Goal: Check status: Check status

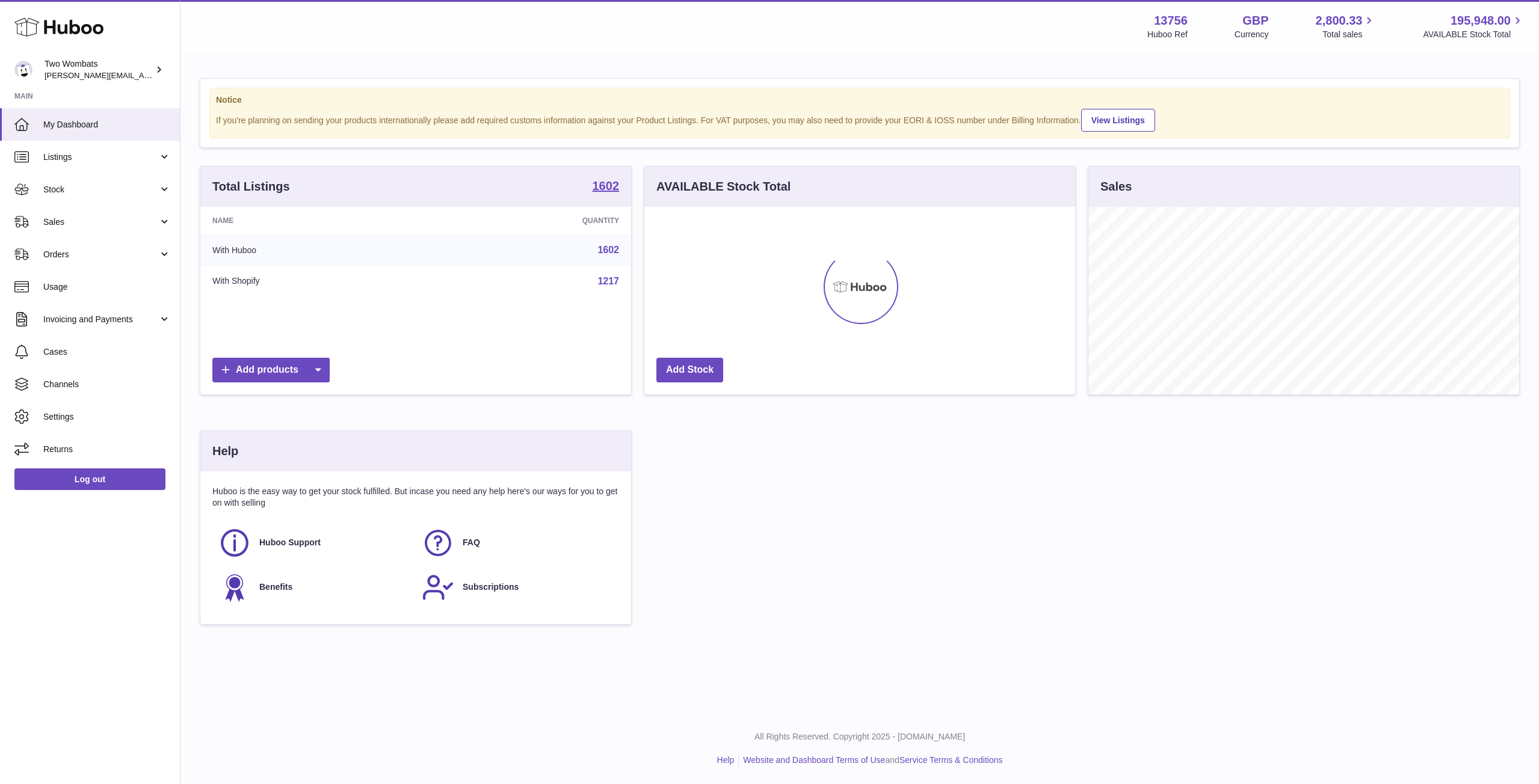
scroll to position [188, 431]
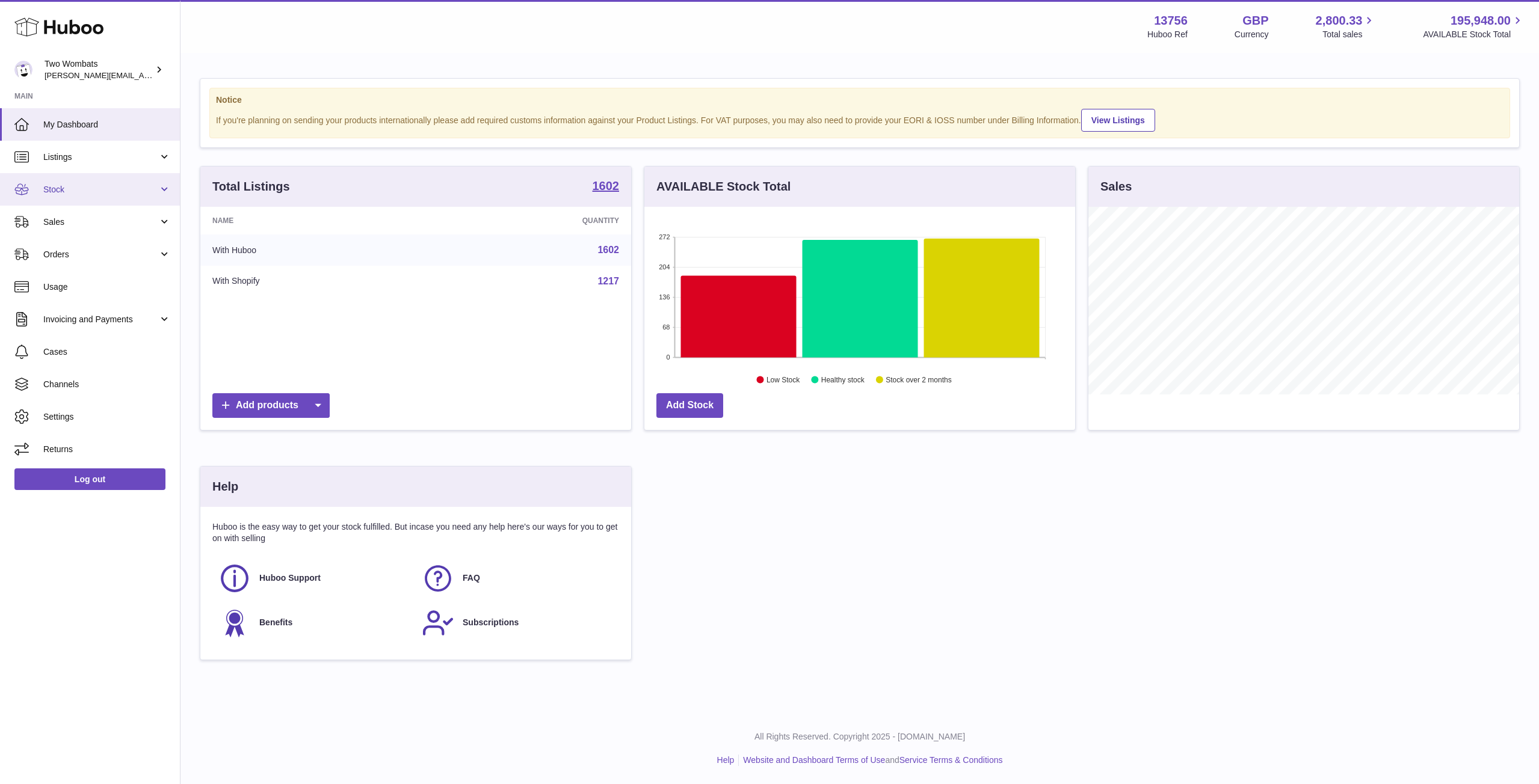
click at [166, 182] on link "Stock" at bounding box center [90, 190] width 180 height 32
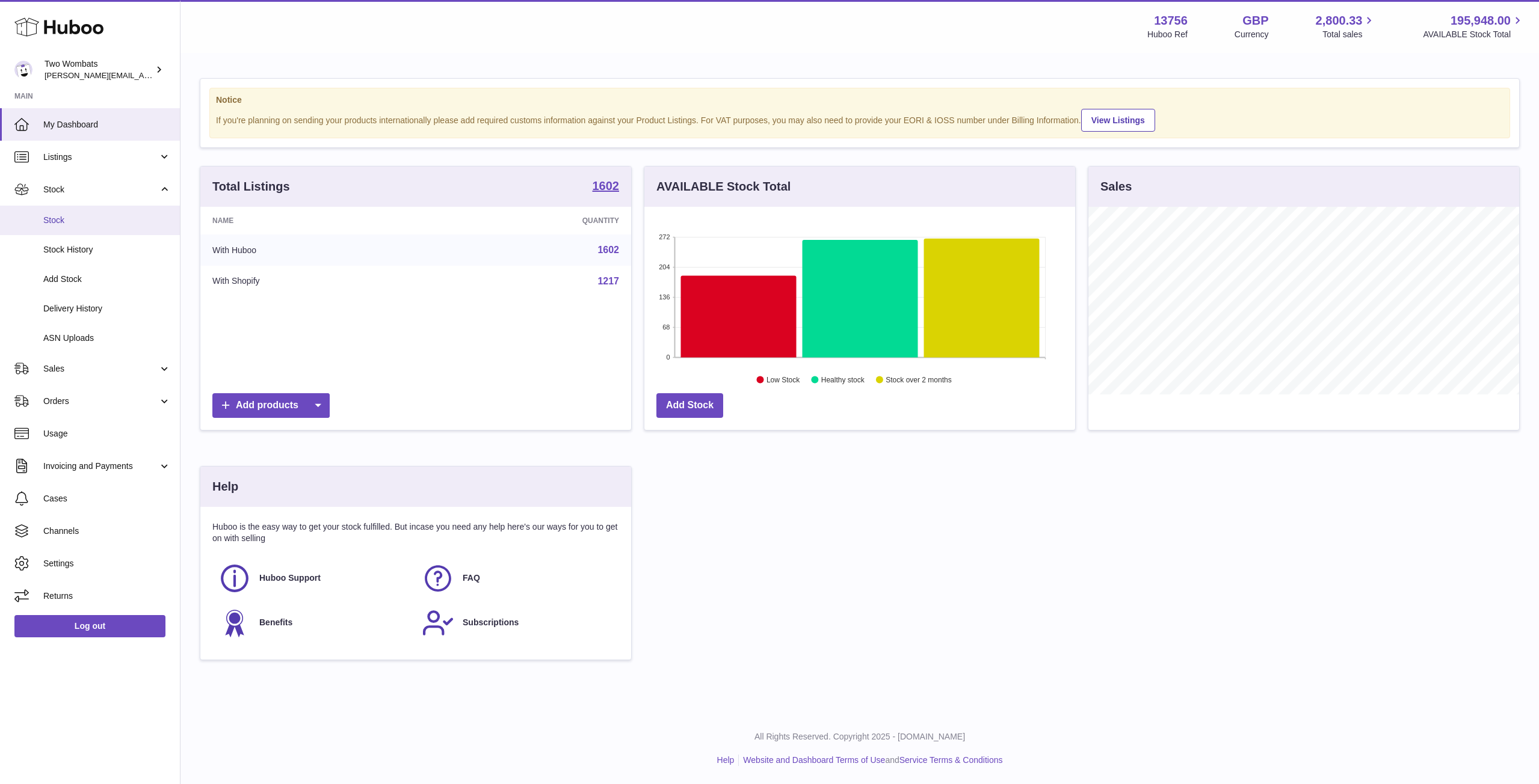
click at [85, 221] on span "Stock" at bounding box center [107, 221] width 128 height 11
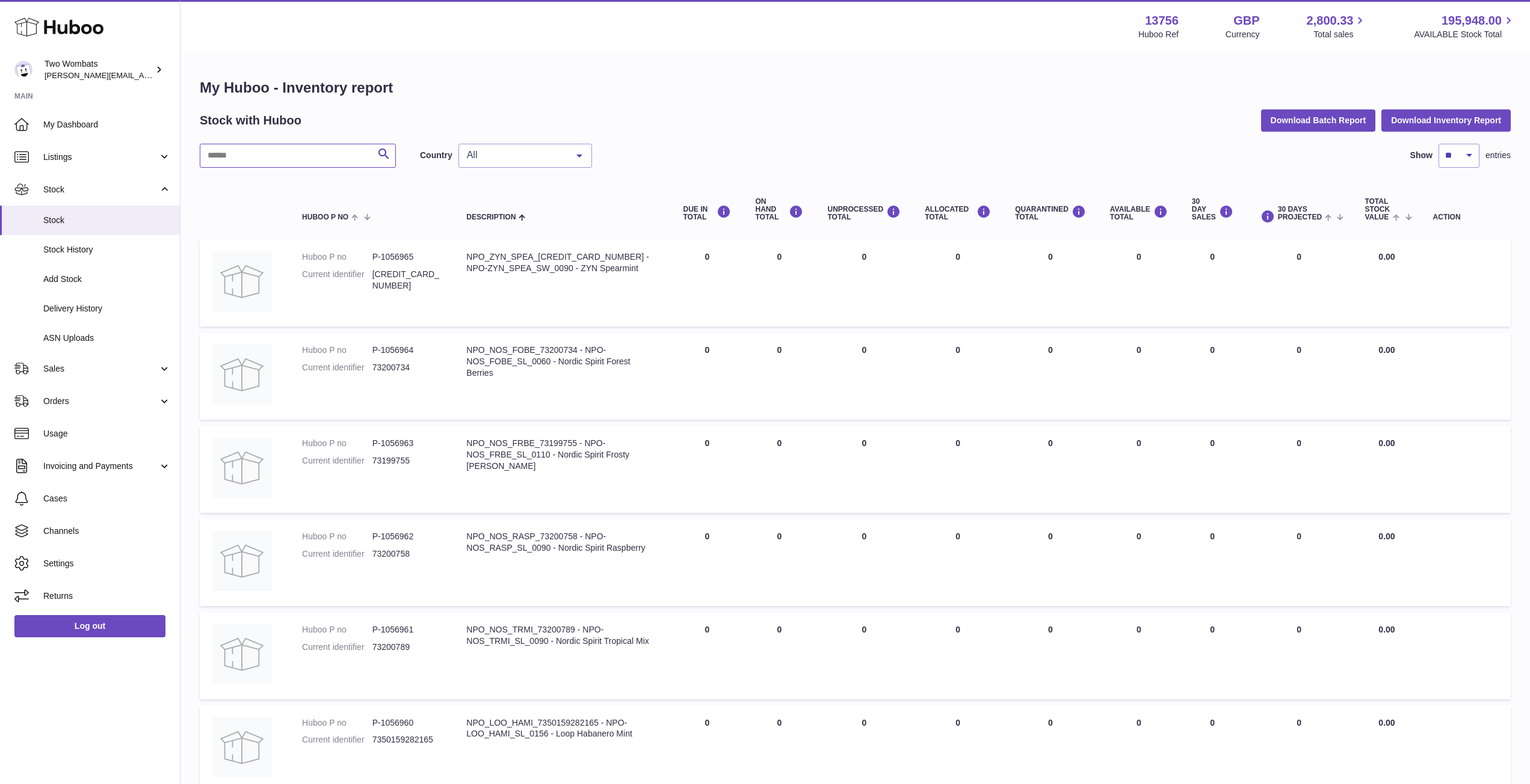
click at [242, 157] on input "text" at bounding box center [298, 156] width 196 height 24
type input "***"
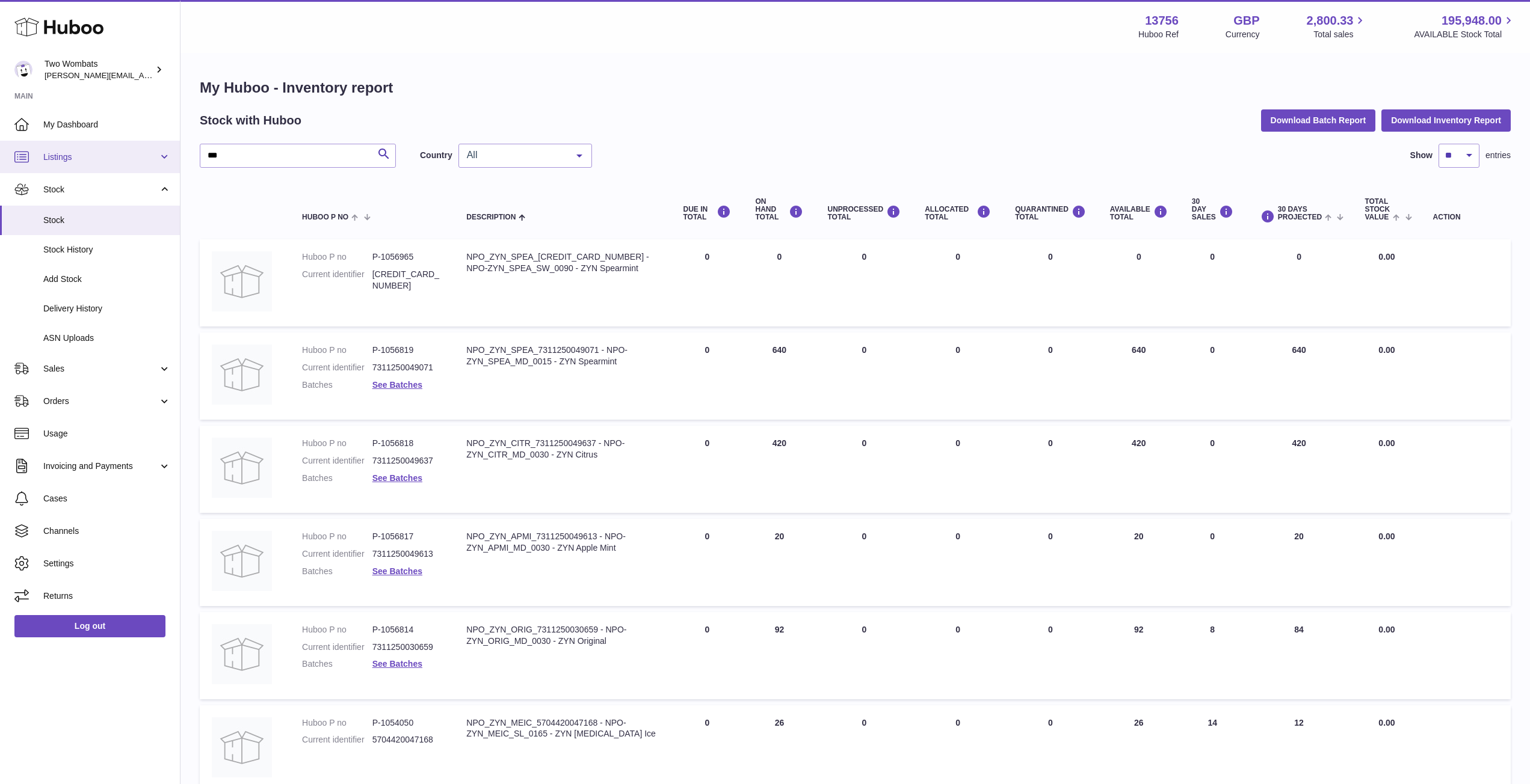
click at [151, 160] on span "Listings" at bounding box center [100, 157] width 115 height 11
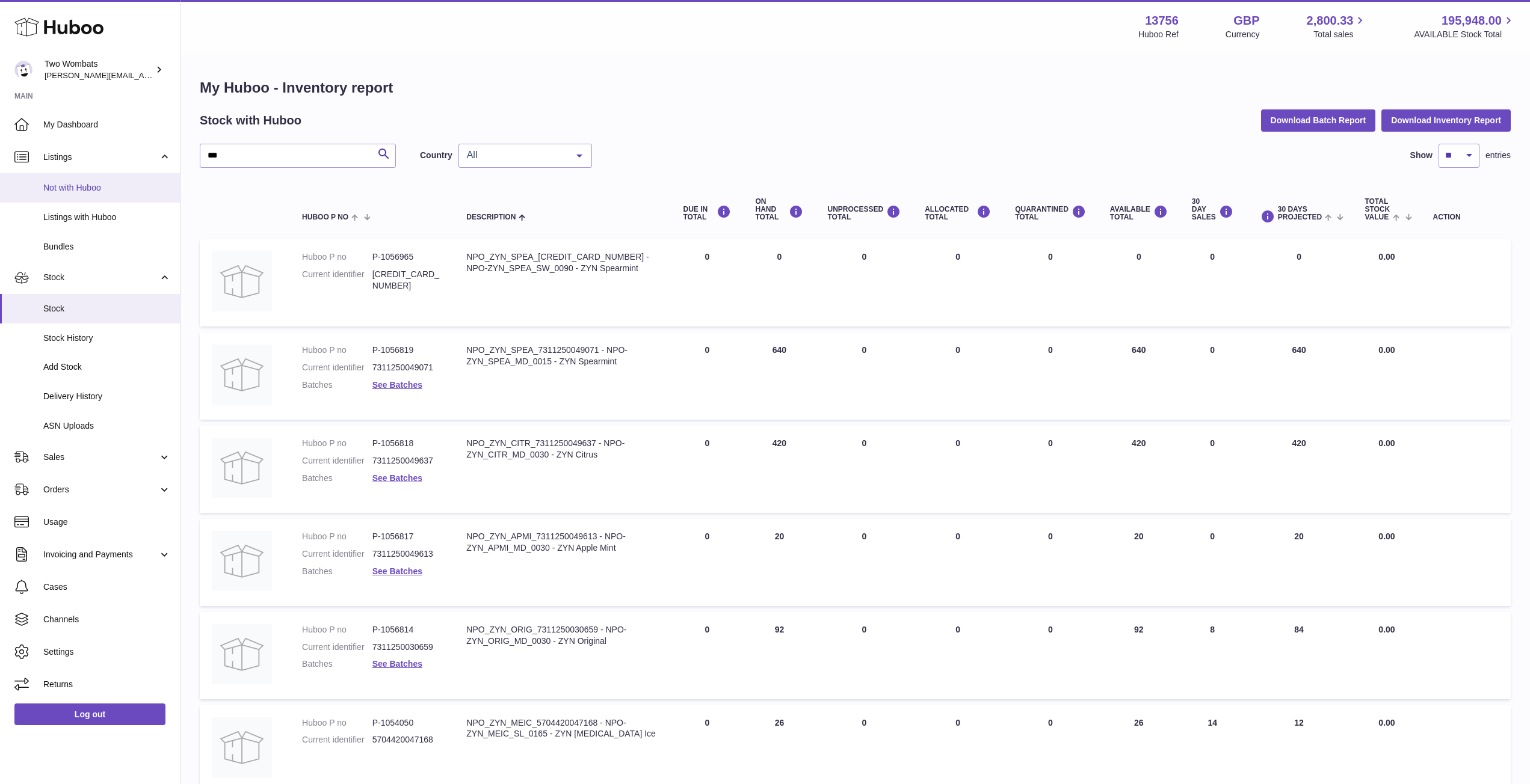
click at [131, 190] on span "Not with Huboo" at bounding box center [107, 188] width 128 height 11
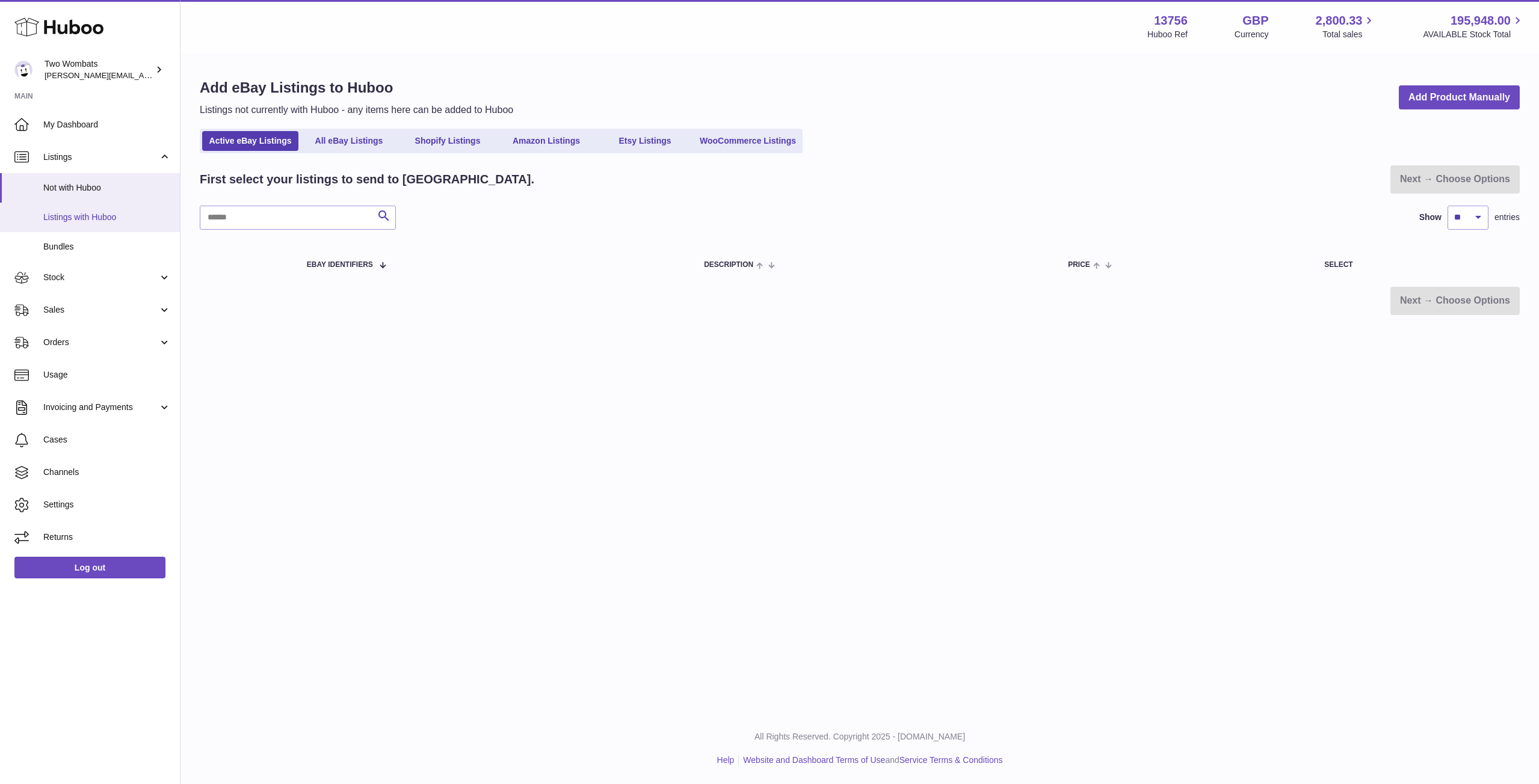
click at [119, 216] on span "Listings with Huboo" at bounding box center [107, 217] width 128 height 11
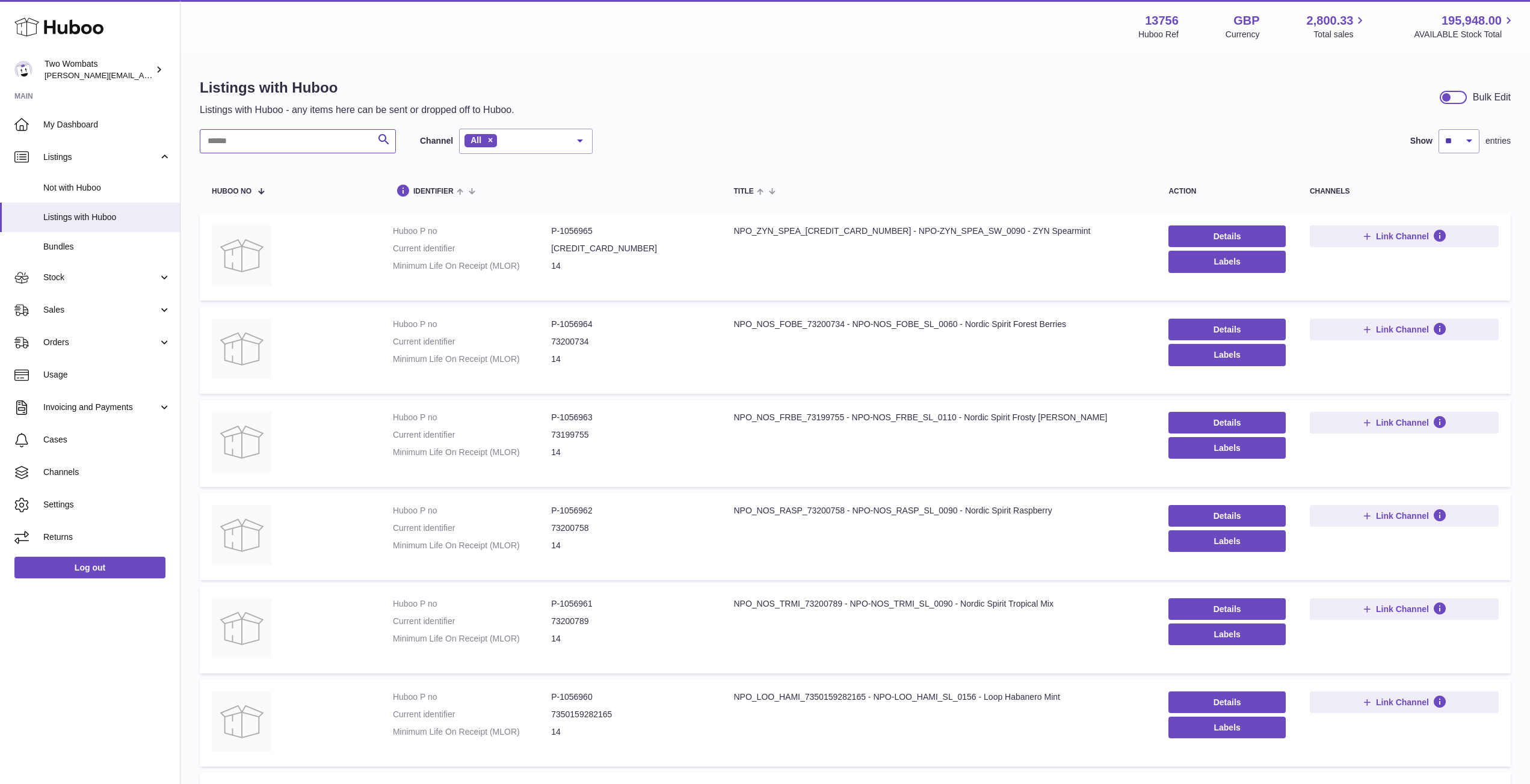
click at [279, 140] on input "text" at bounding box center [298, 141] width 196 height 24
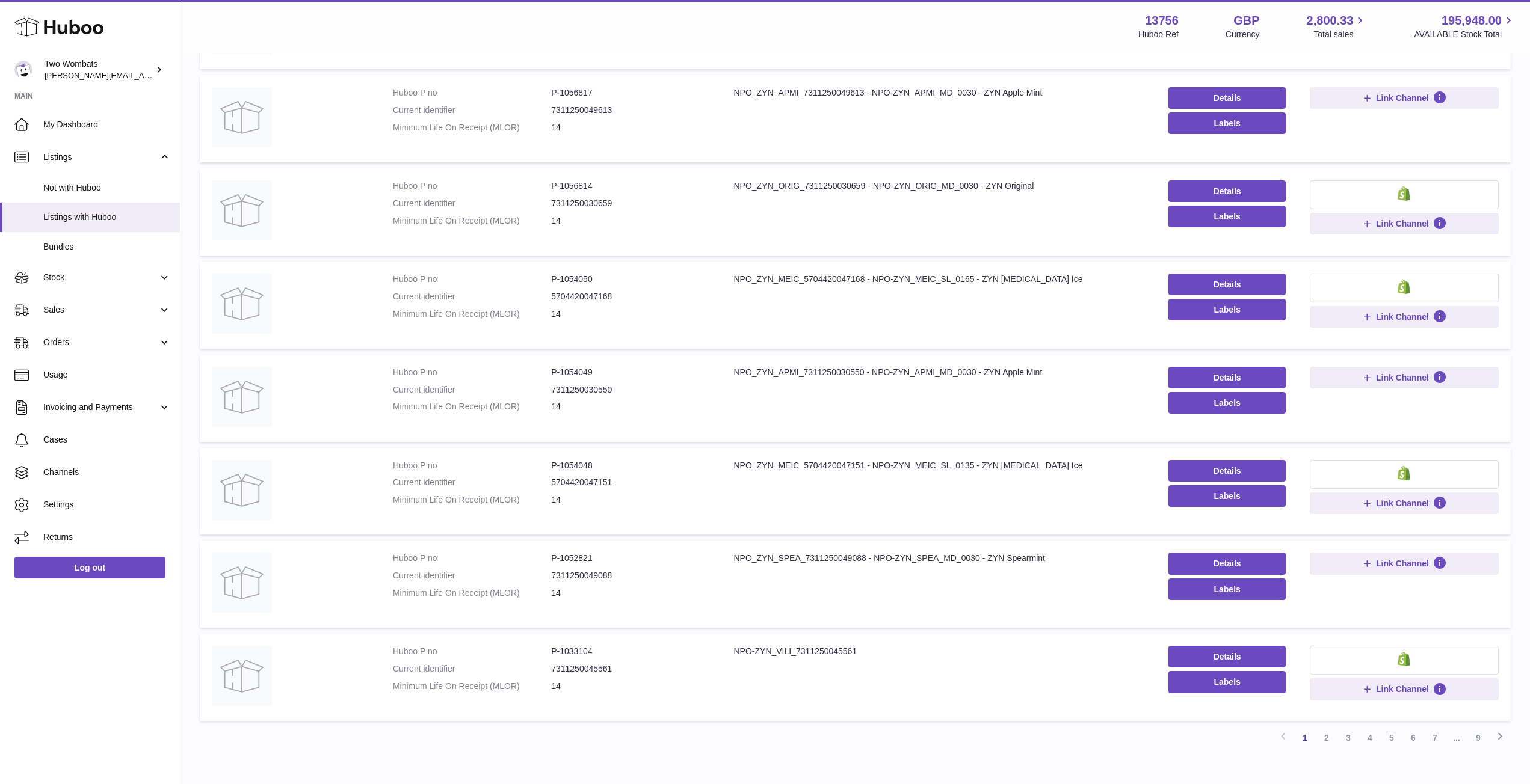
scroll to position [486, 0]
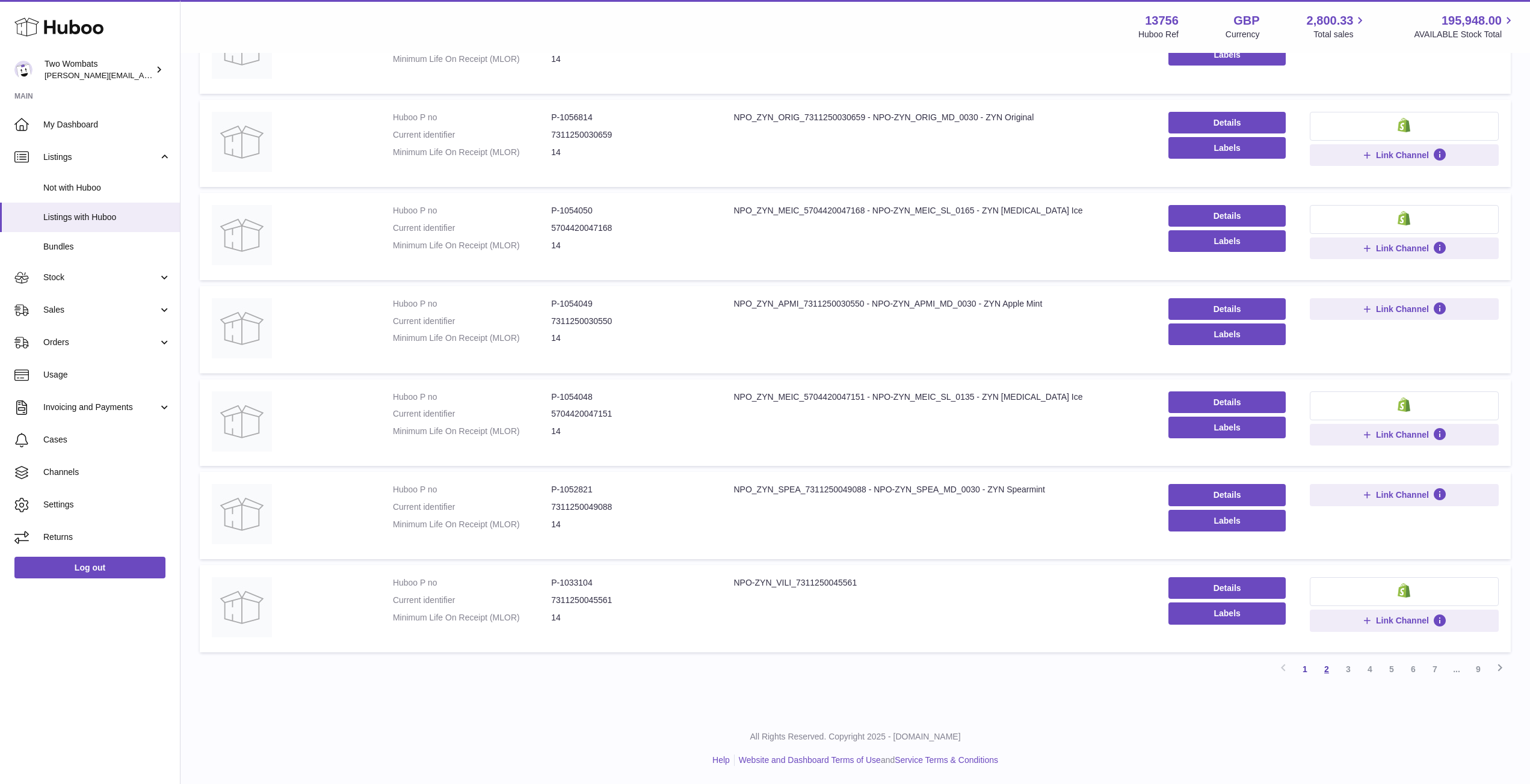
click at [1332, 668] on link "2" at bounding box center [1326, 669] width 22 height 22
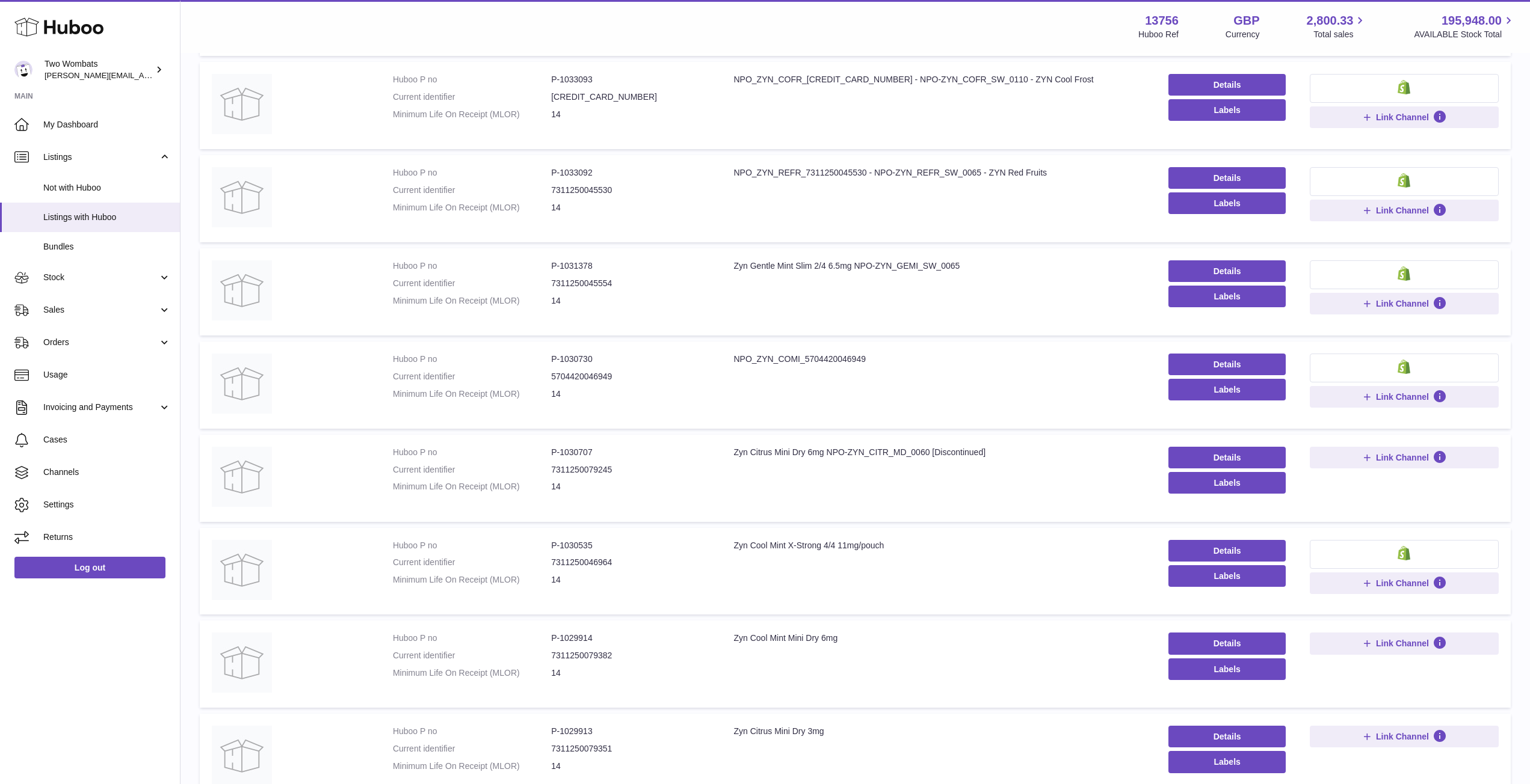
scroll to position [486, 0]
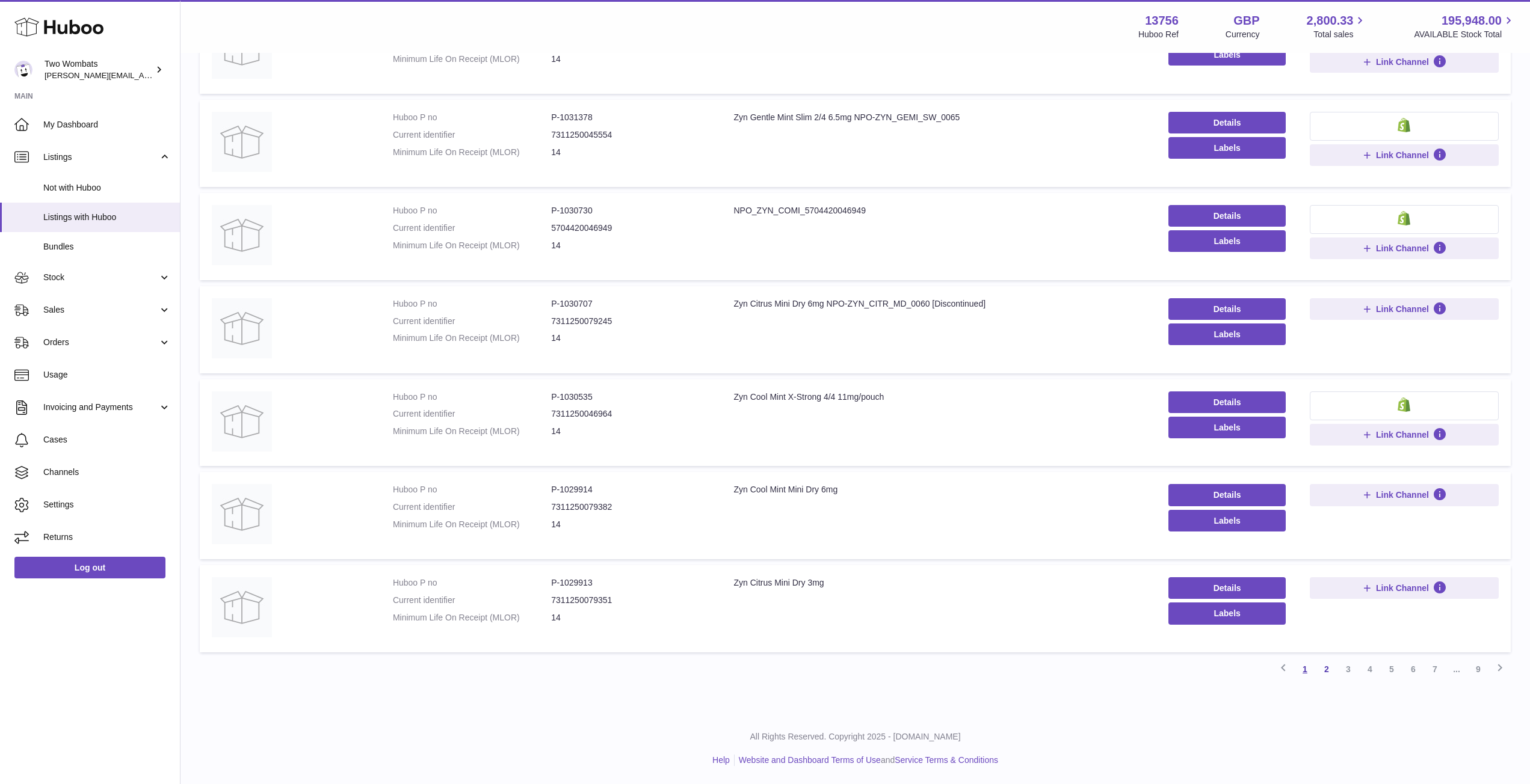
click at [1301, 670] on link "1" at bounding box center [1305, 669] width 22 height 22
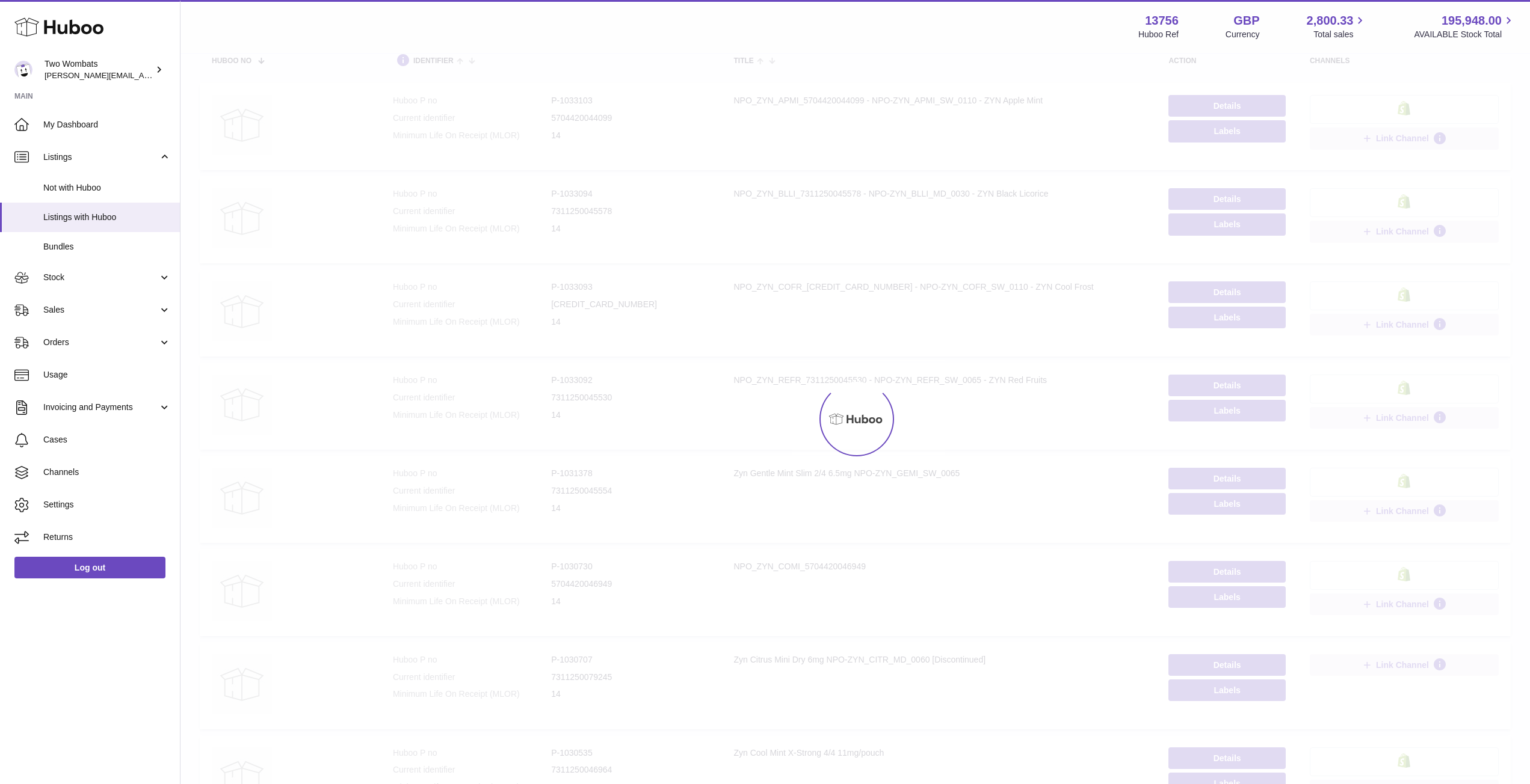
scroll to position [54, 0]
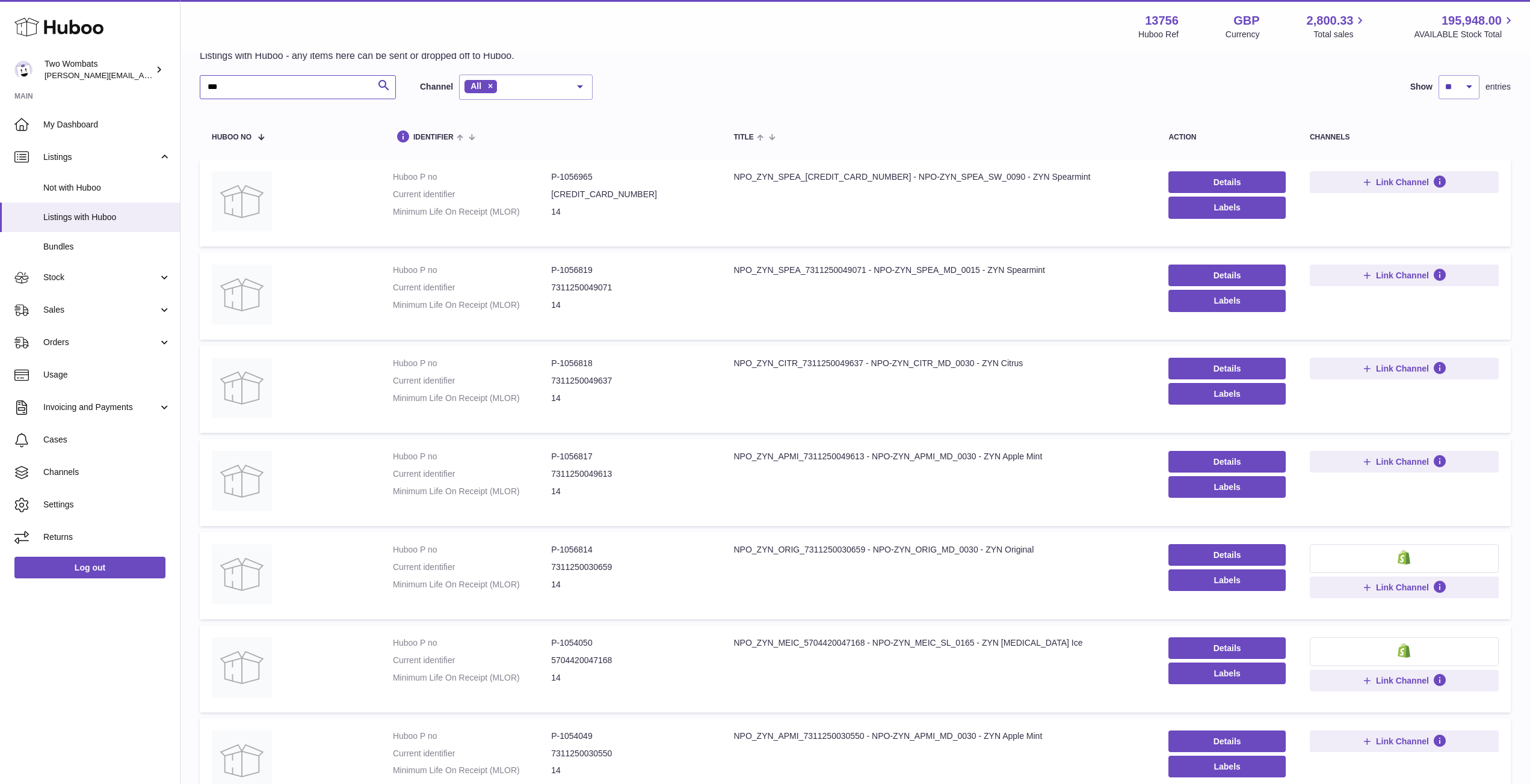
click at [272, 85] on input "***" at bounding box center [298, 87] width 196 height 24
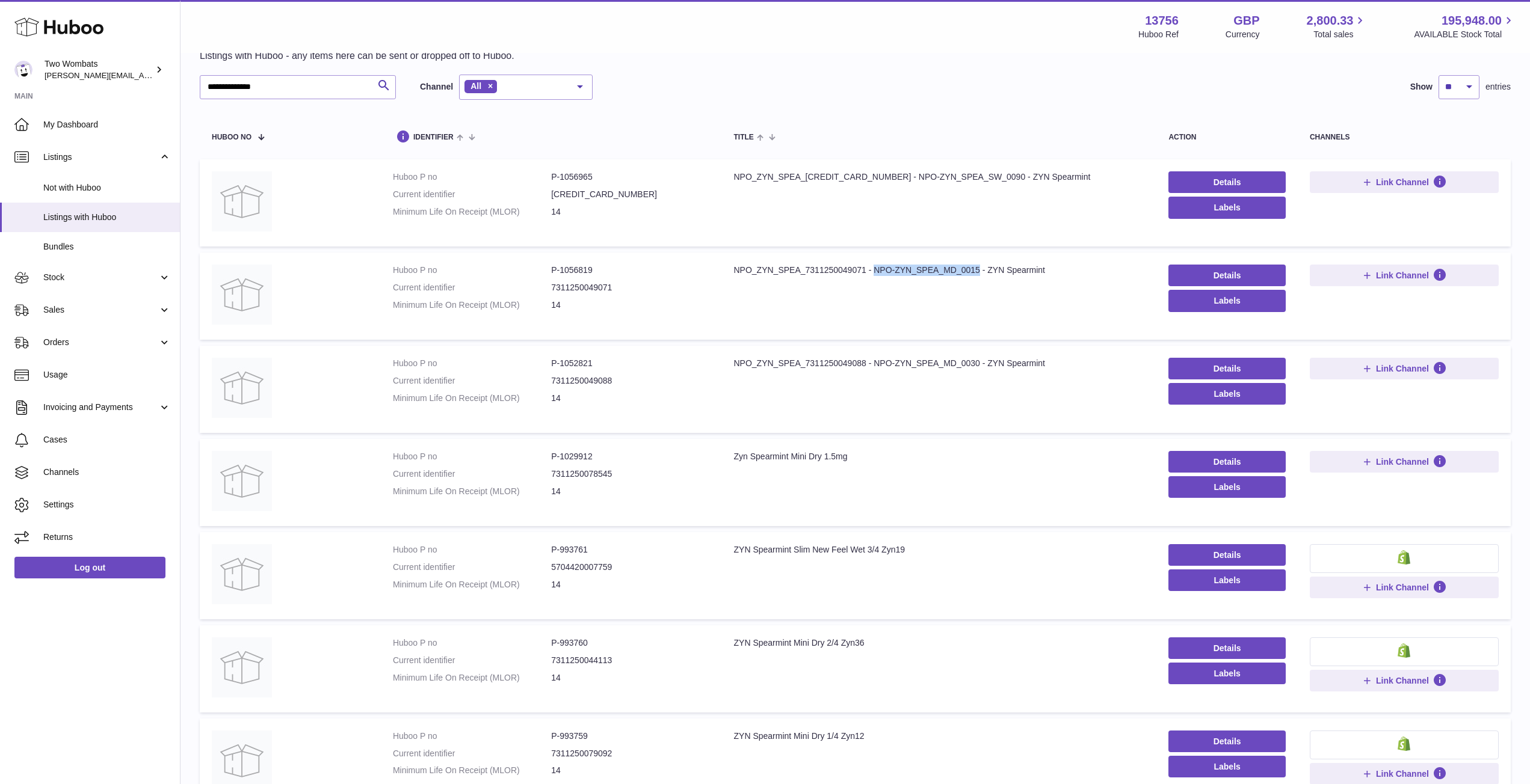
drag, startPoint x: 978, startPoint y: 271, endPoint x: 875, endPoint y: 271, distance: 103.0
click at [875, 271] on div "NPO_ZYN_SPEA_7311250049071 - NPO-ZYN_SPEA_MD_0015 - ZYN Spearmint" at bounding box center [940, 270] width 411 height 11
copy div "NPO-ZYN_SPEA_MD_0015"
drag, startPoint x: 251, startPoint y: 81, endPoint x: 171, endPoint y: 73, distance: 80.4
click at [171, 73] on div "**********" at bounding box center [765, 426] width 1530 height 960
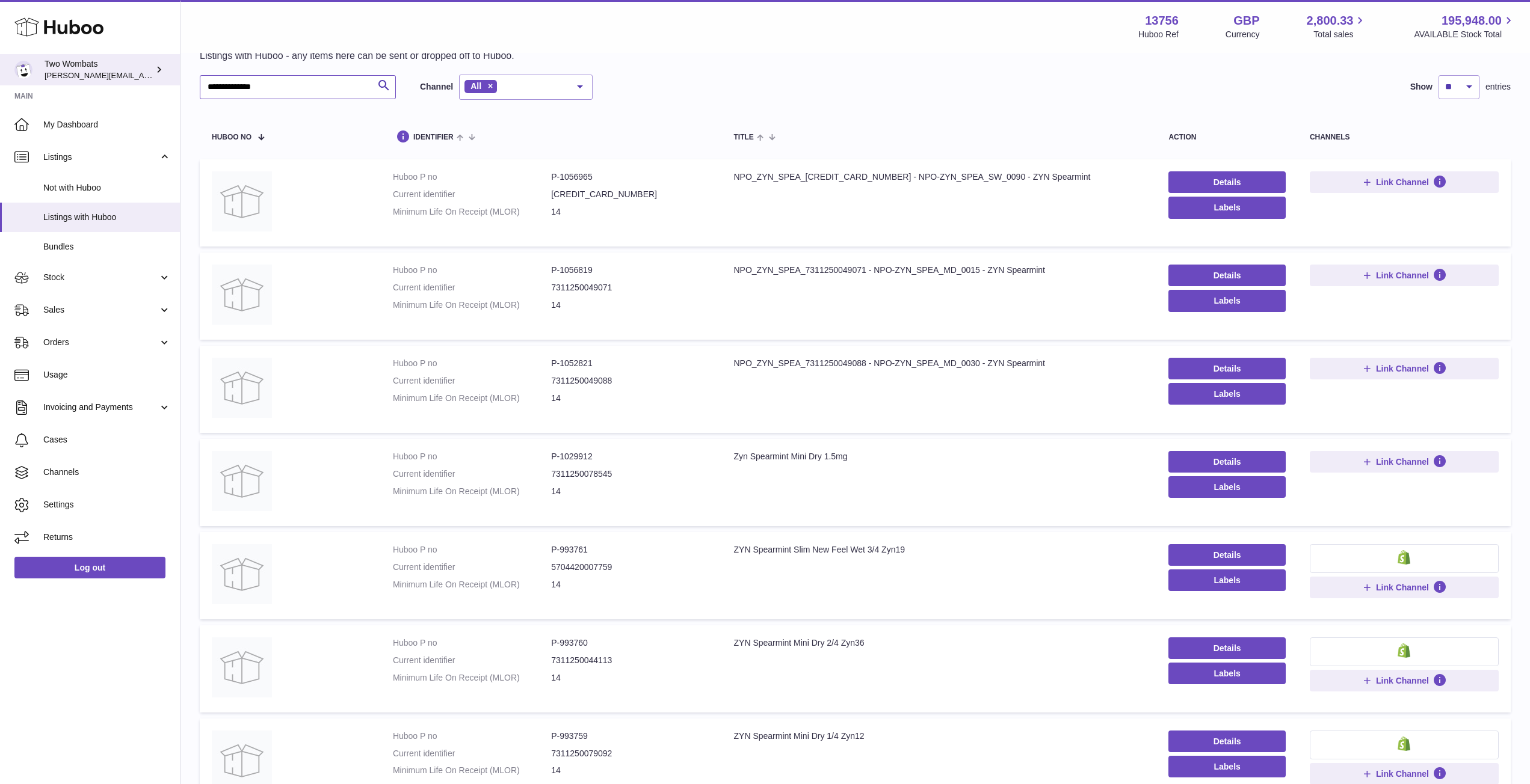
paste input "*******"
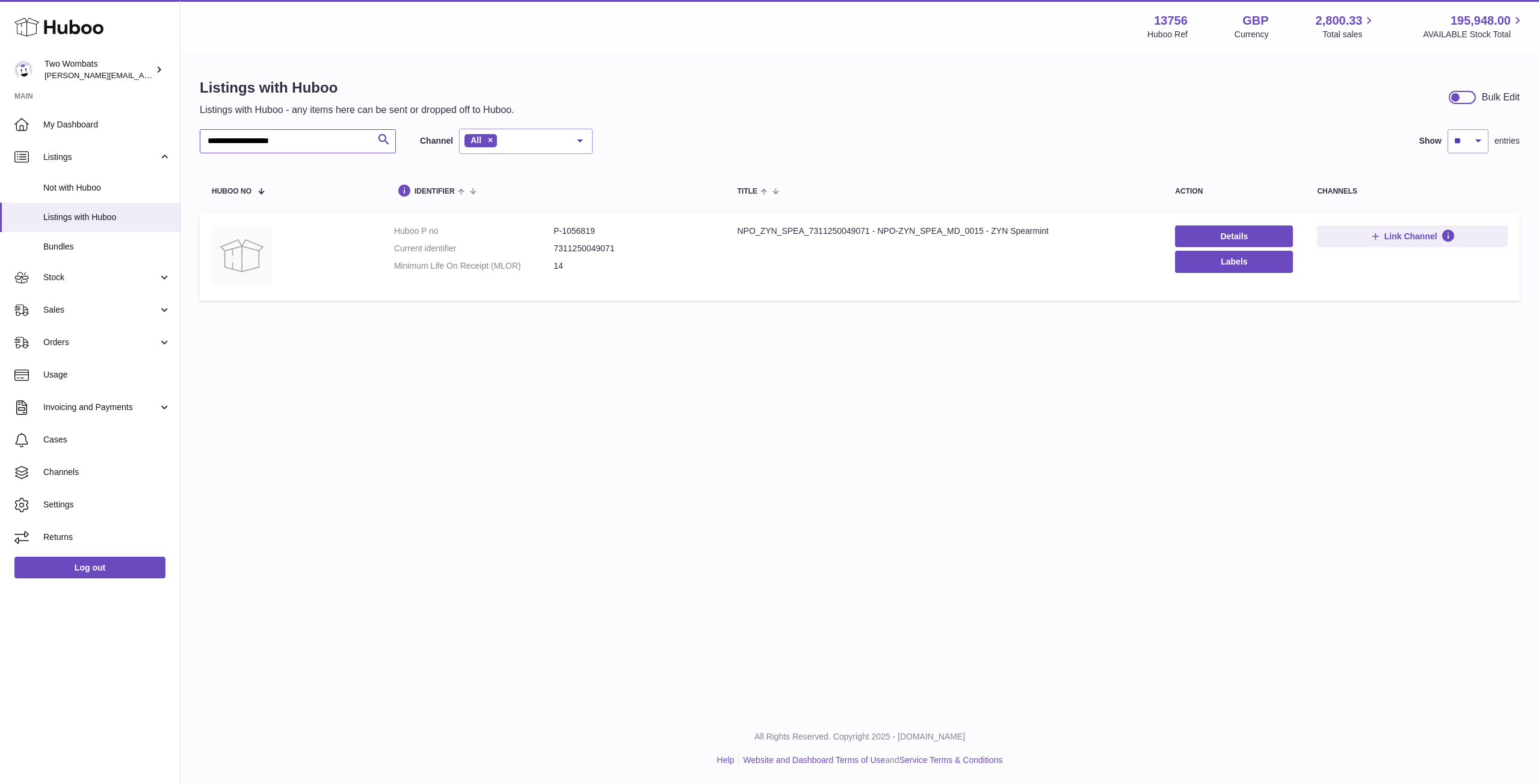
type input "**********"
click at [159, 274] on link "Stock" at bounding box center [90, 278] width 180 height 32
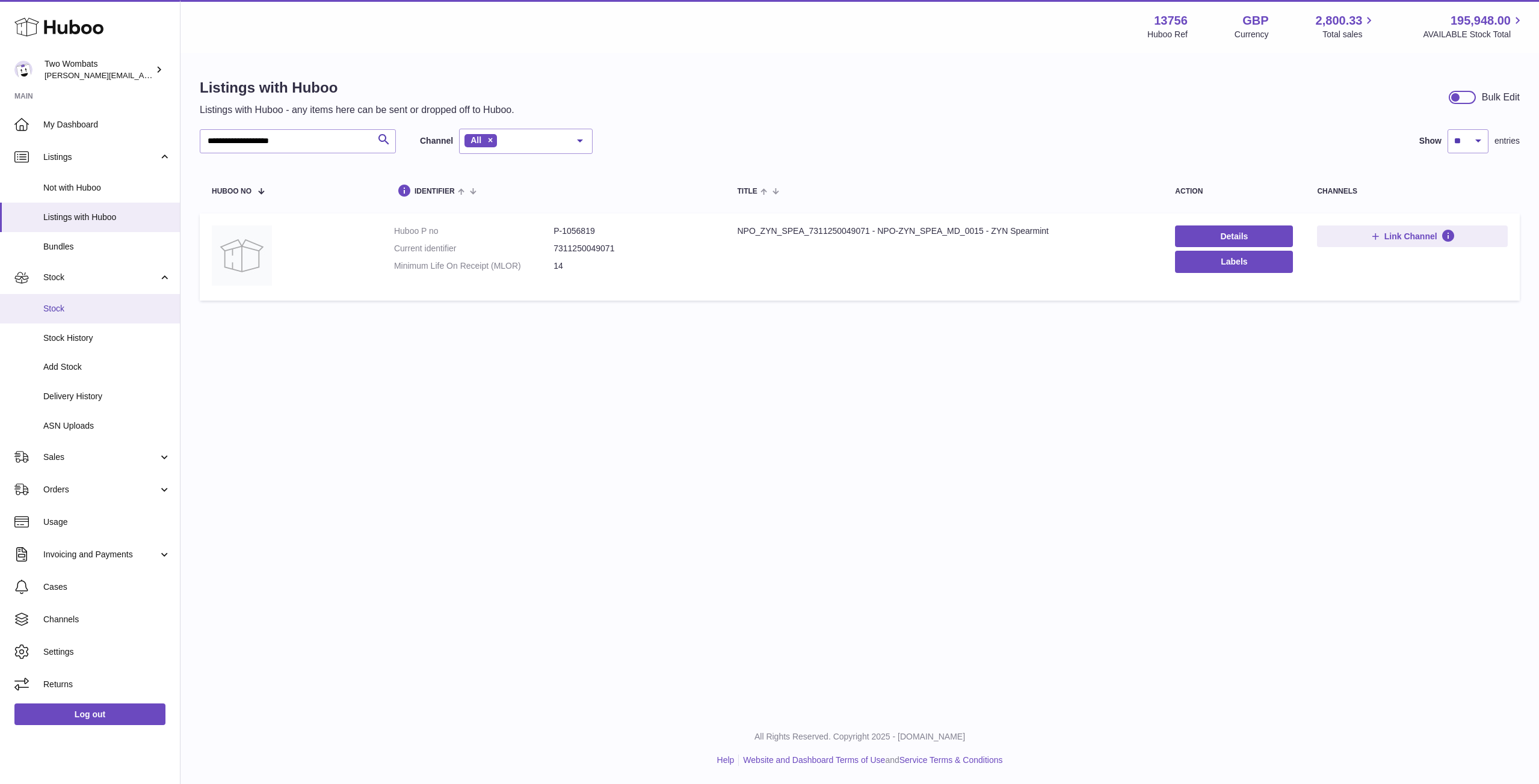
click at [78, 313] on span "Stock" at bounding box center [107, 309] width 128 height 11
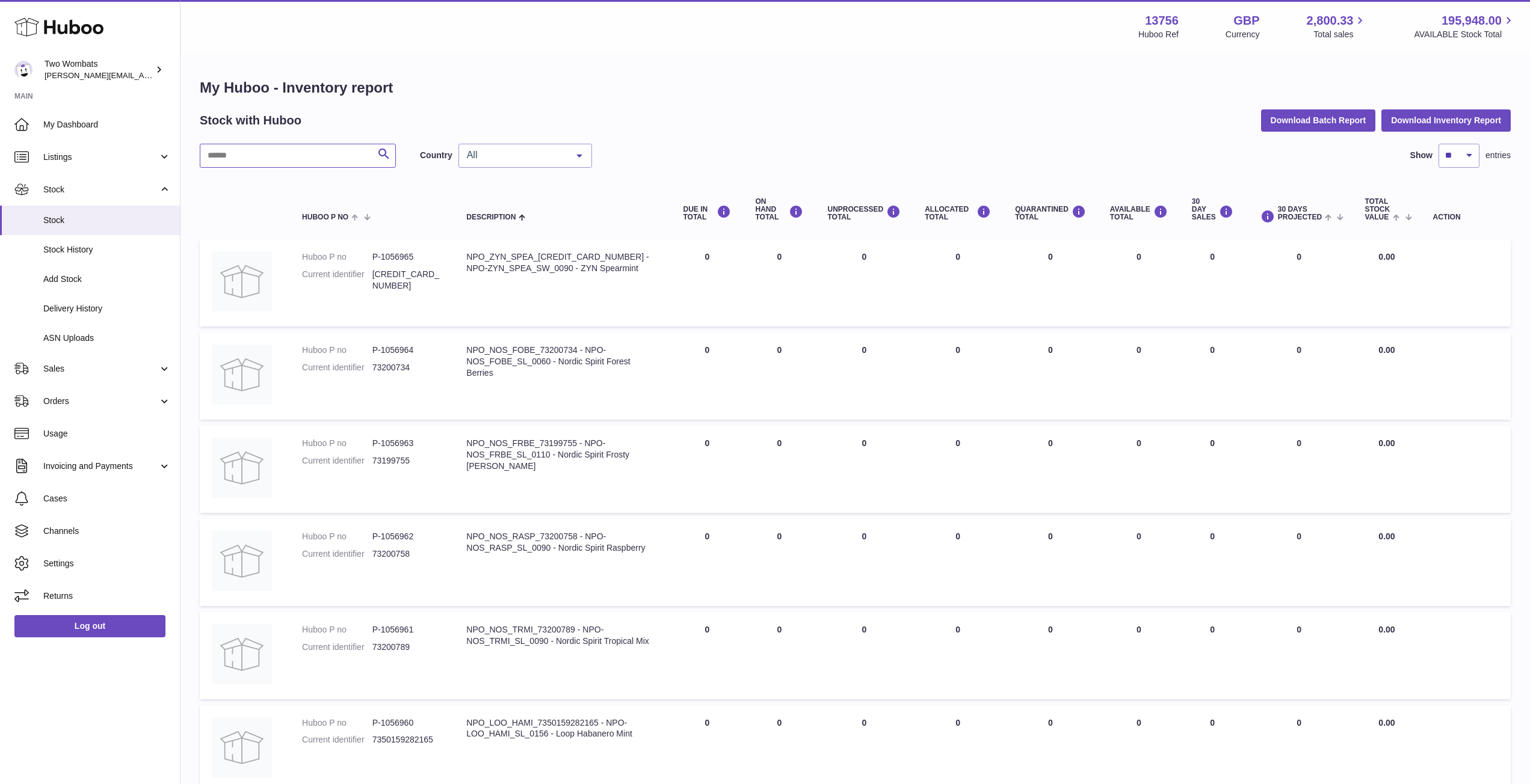
click at [327, 157] on input "text" at bounding box center [298, 156] width 196 height 24
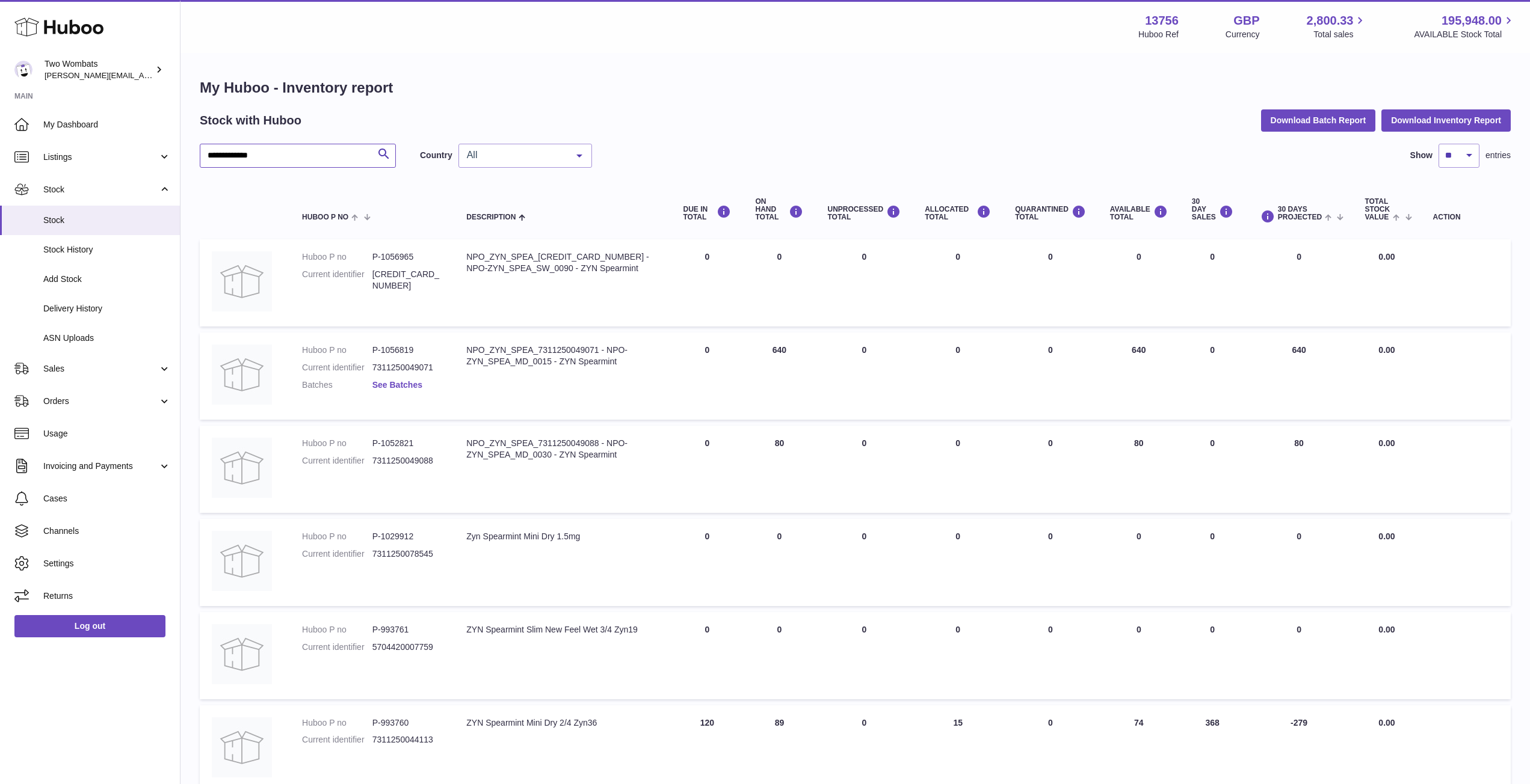
type input "**********"
click at [399, 383] on link "See Batches" at bounding box center [397, 385] width 50 height 10
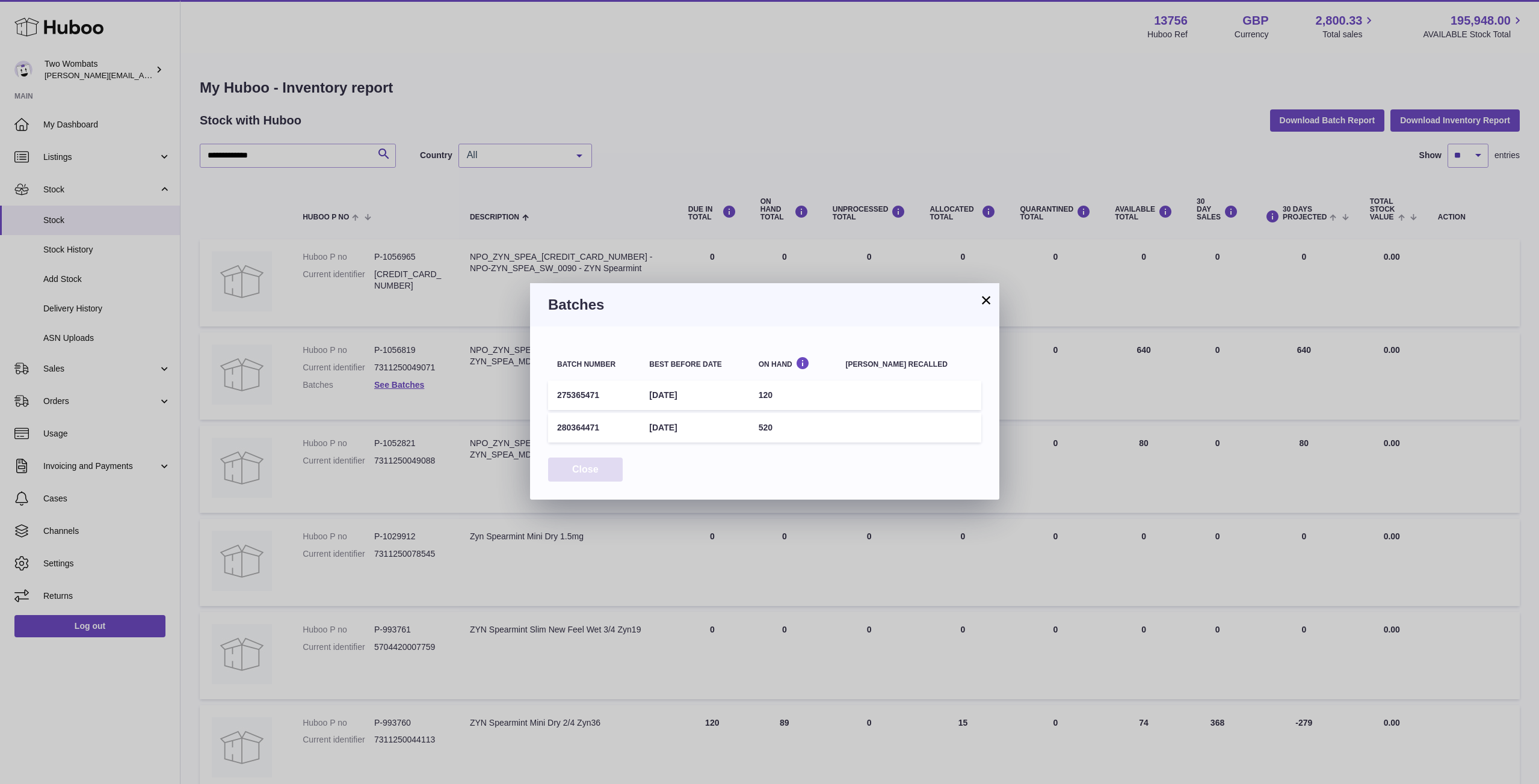
click at [602, 466] on button "Close" at bounding box center [585, 470] width 75 height 25
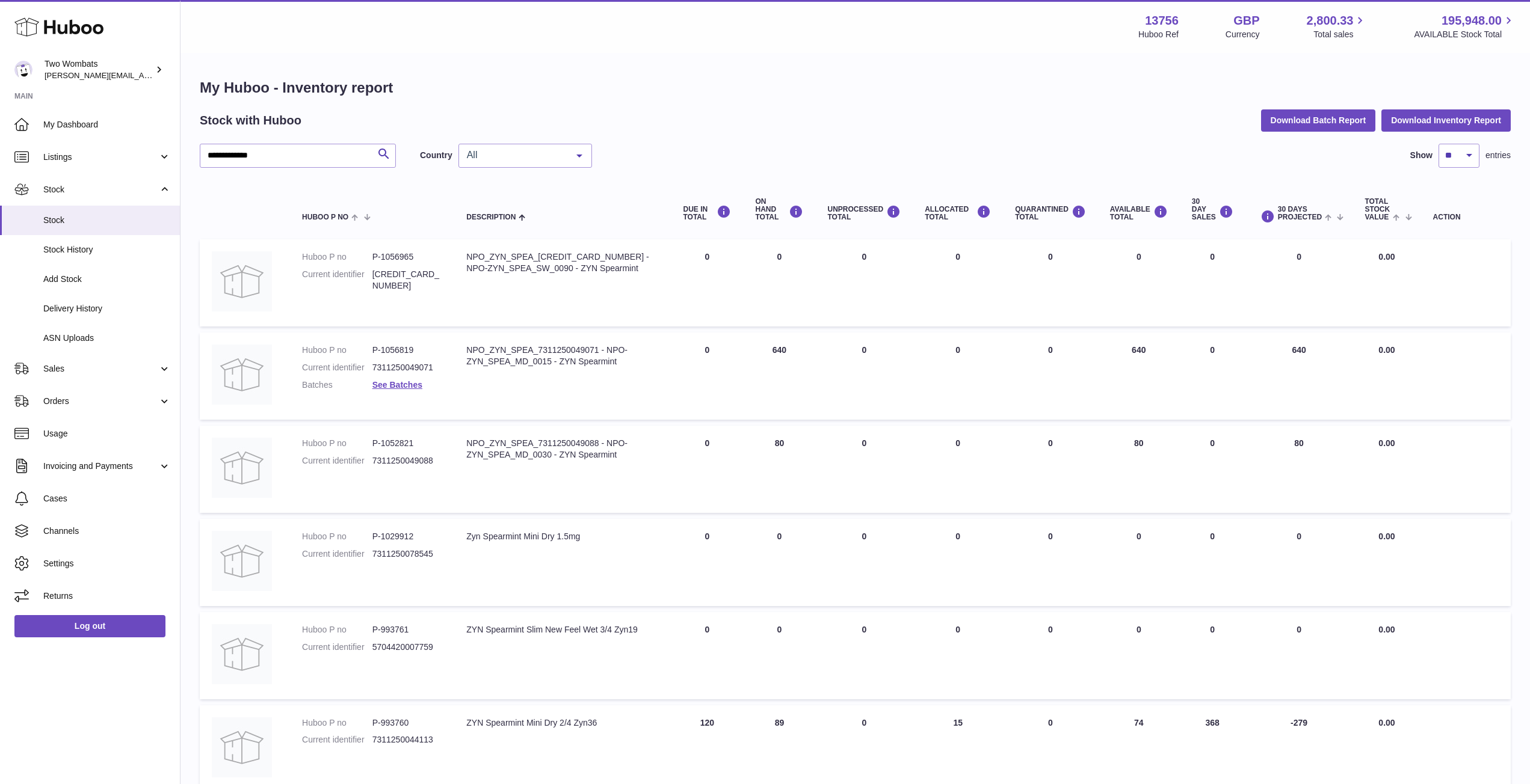
click at [554, 362] on div "NPO_ZYN_SPEA_7311250049071 - NPO-ZYN_SPEA_MD_0015 - ZYN Spearmint" at bounding box center [562, 356] width 193 height 23
drag, startPoint x: 747, startPoint y: 345, endPoint x: 964, endPoint y: 348, distance: 217.0
click at [964, 348] on tr "Huboo P no P-1056819 Current identifier 7311250049071 Batches See Batches Descr…" at bounding box center [855, 376] width 1311 height 87
click at [964, 348] on td "ALLOCATED Total 0" at bounding box center [958, 376] width 90 height 87
click at [399, 385] on link "See Batches" at bounding box center [397, 385] width 50 height 10
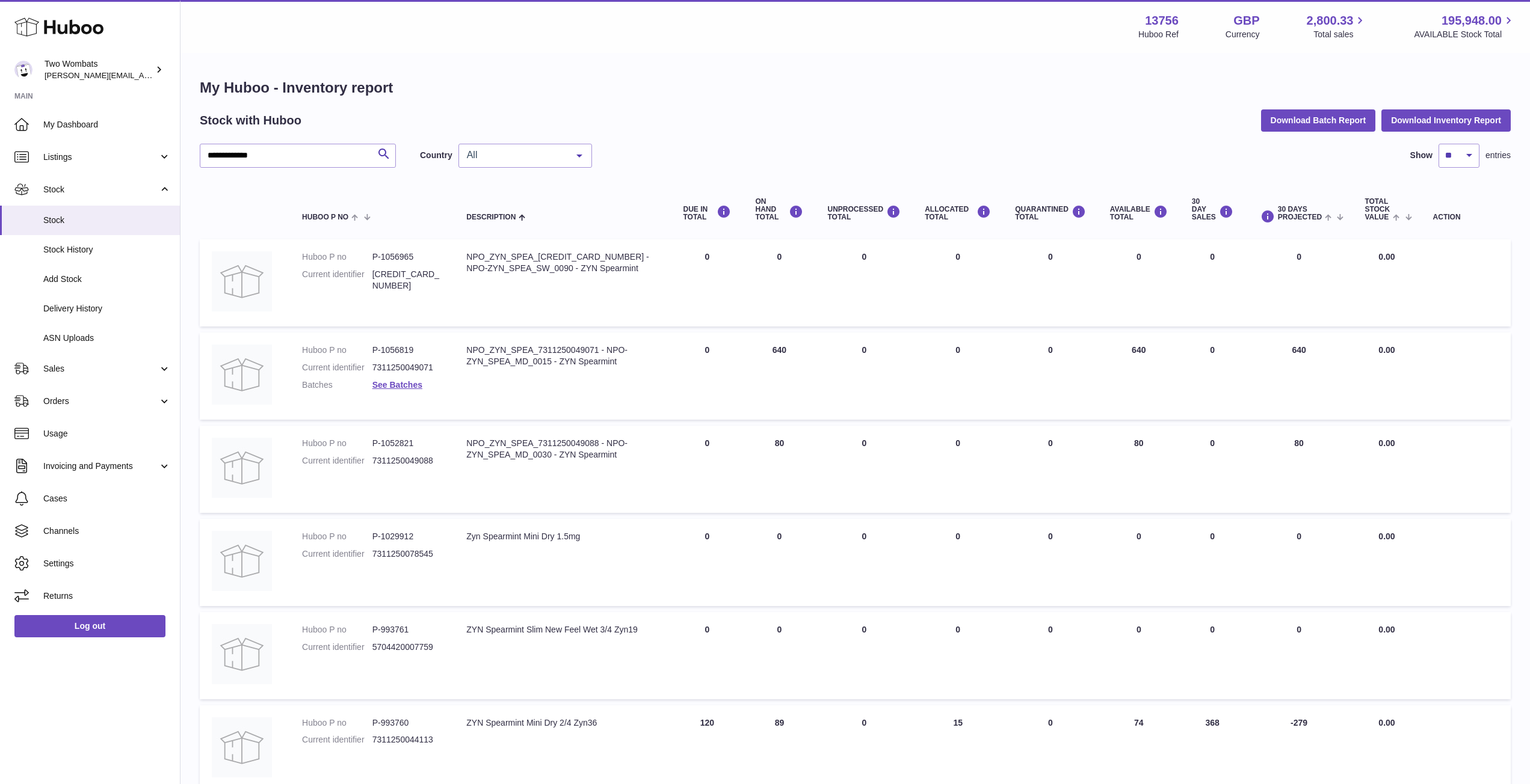
click at [393, 257] on div at bounding box center [765, 392] width 1530 height 784
